Goal: Task Accomplishment & Management: Manage account settings

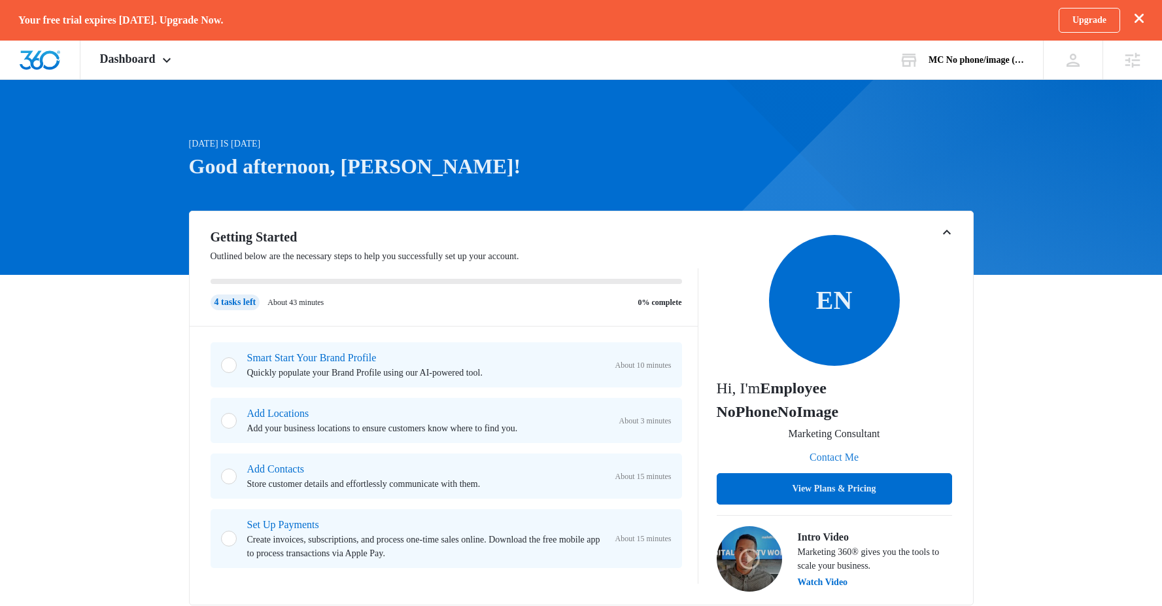
click at [852, 453] on button "Contact Me" at bounding box center [834, 457] width 75 height 31
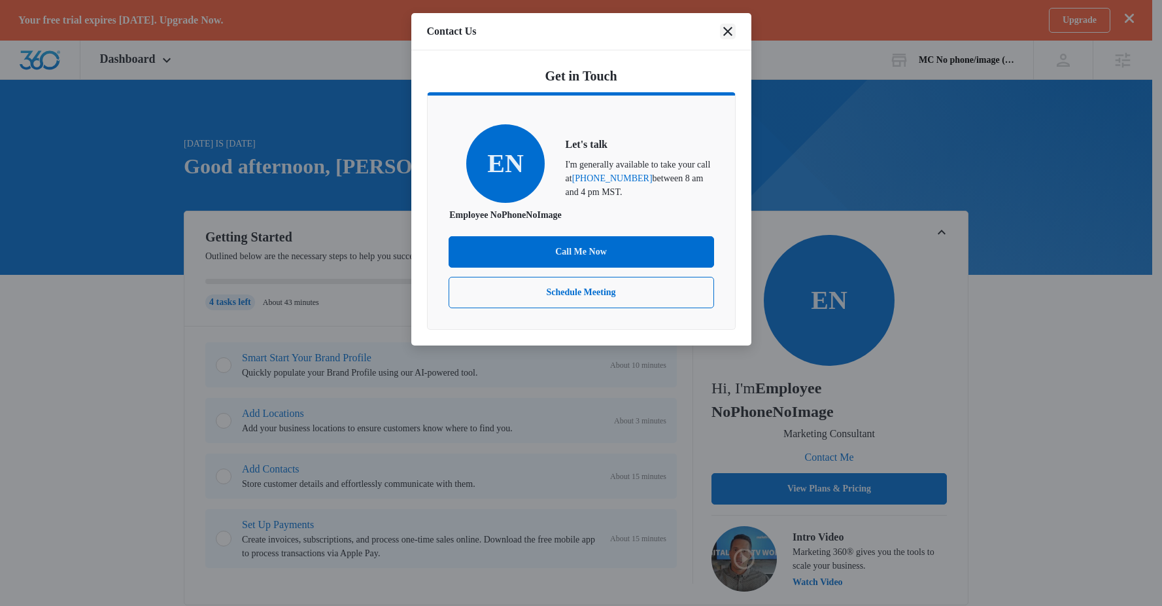
click at [732, 33] on icon "close" at bounding box center [728, 32] width 16 height 16
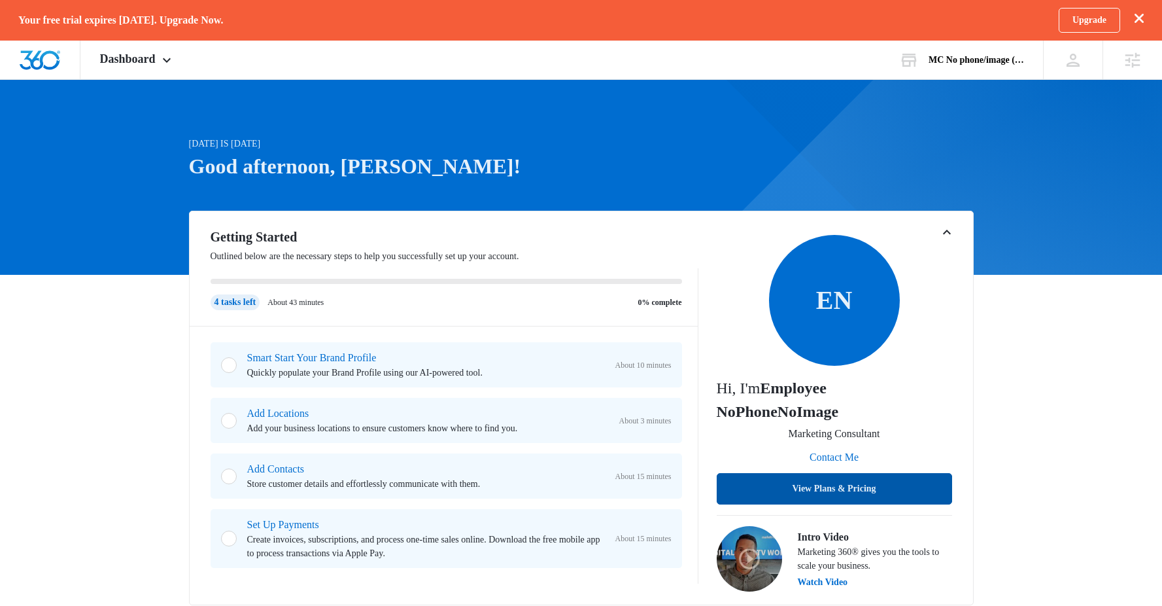
click at [838, 480] on button "View Plans & Pricing" at bounding box center [834, 488] width 235 height 31
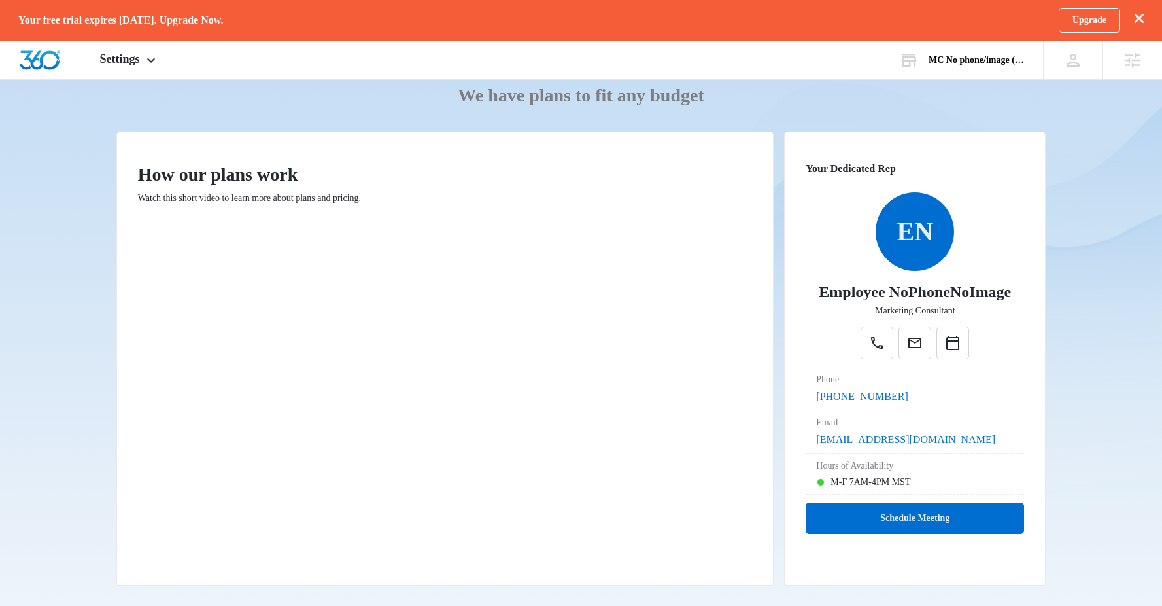
scroll to position [118, 0]
